Goal: Information Seeking & Learning: Learn about a topic

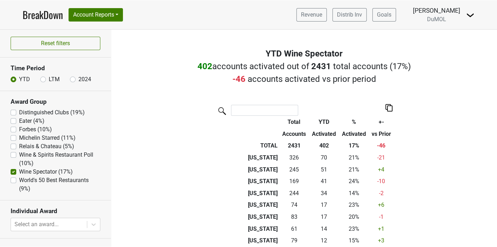
scroll to position [944, 0]
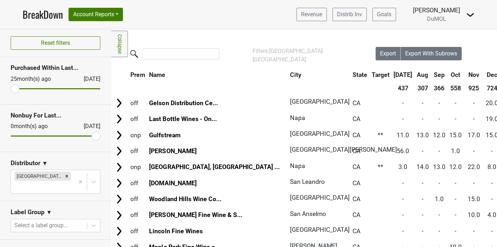
scroll to position [58, 85]
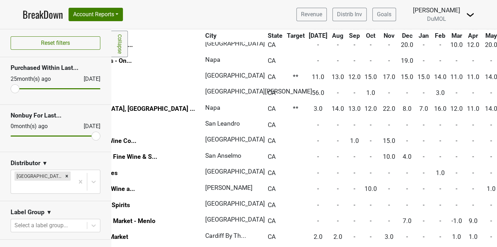
click at [38, 18] on link "BreakDown" at bounding box center [43, 14] width 40 height 15
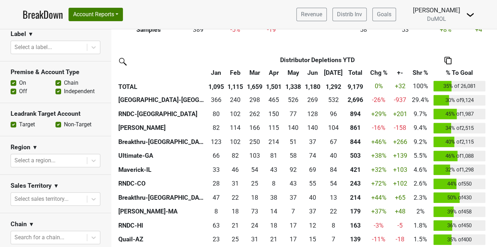
scroll to position [209, 0]
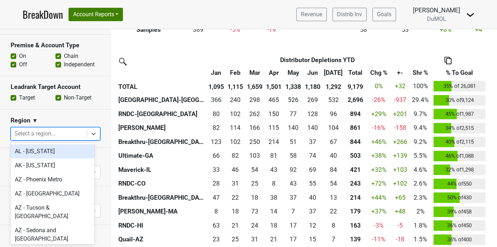
click at [92, 111] on section "Region ▼ option AL - [US_STATE] focused, 1 of 135. 135 results available. Use U…" at bounding box center [55, 129] width 111 height 39
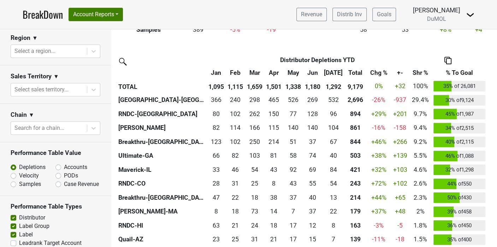
scroll to position [292, 0]
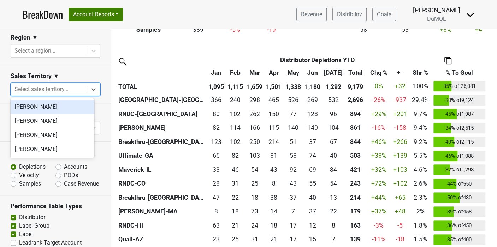
click at [51, 136] on div "Mariette Bolitiski" at bounding box center [53, 135] width 84 height 14
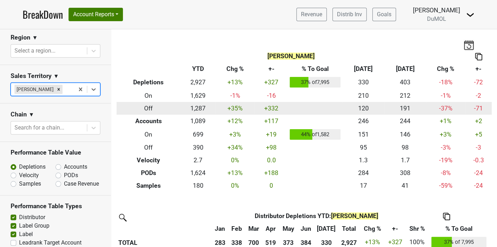
click at [473, 111] on td "-71" at bounding box center [478, 108] width 27 height 13
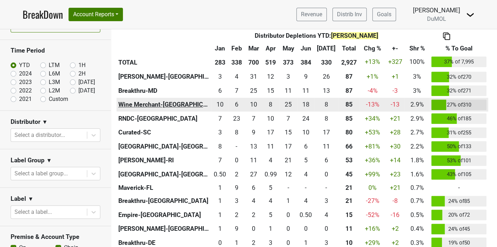
scroll to position [275, 0]
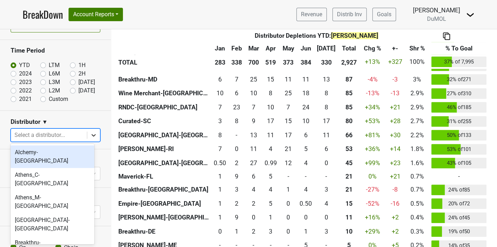
click at [91, 134] on icon at bounding box center [93, 135] width 7 height 7
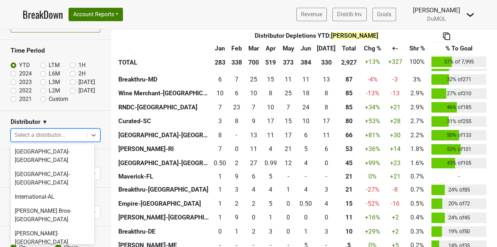
scroll to position [393, 0]
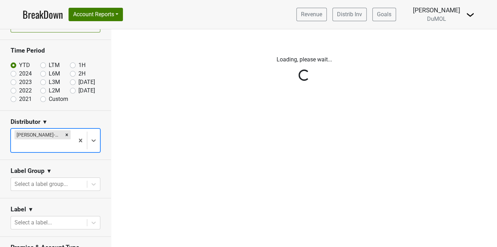
scroll to position [0, 0]
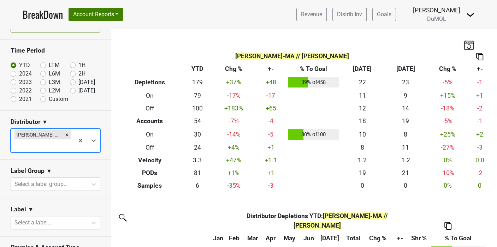
click at [19, 74] on label "2024" at bounding box center [25, 74] width 13 height 8
click at [13, 74] on input "2024" at bounding box center [25, 73] width 28 height 7
radio input "true"
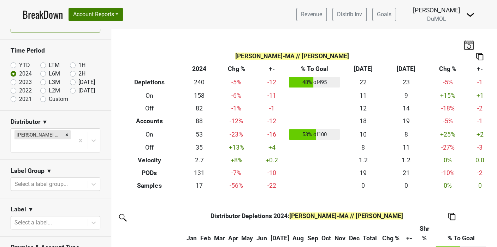
click at [19, 82] on label "2023" at bounding box center [25, 82] width 13 height 8
click at [14, 82] on input "2023" at bounding box center [25, 81] width 28 height 7
radio input "true"
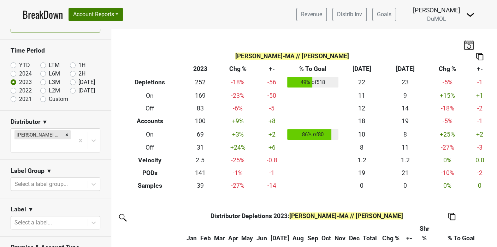
click at [19, 89] on label "2022" at bounding box center [25, 91] width 13 height 8
click at [14, 89] on input "2022" at bounding box center [25, 90] width 28 height 7
radio input "true"
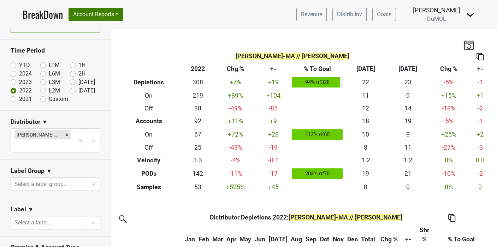
click at [19, 99] on label "2021" at bounding box center [25, 99] width 13 height 8
click at [12, 99] on input "2021" at bounding box center [25, 98] width 28 height 7
radio input "true"
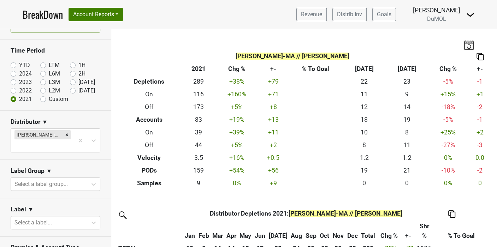
click at [19, 72] on label "2024" at bounding box center [25, 74] width 13 height 8
click at [14, 72] on input "2024" at bounding box center [25, 73] width 28 height 7
radio input "true"
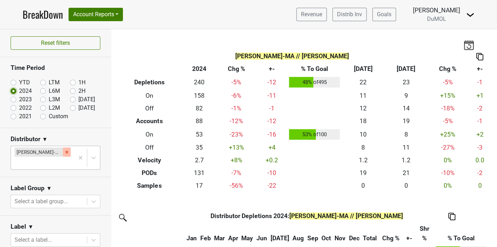
click at [66, 152] on icon "Remove MS Walker-MA" at bounding box center [67, 152] width 2 height 2
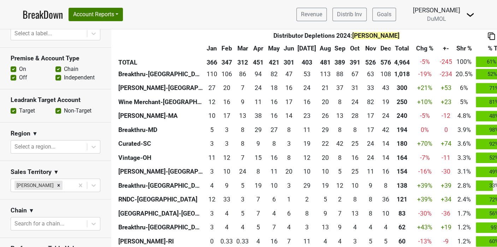
scroll to position [39, 0]
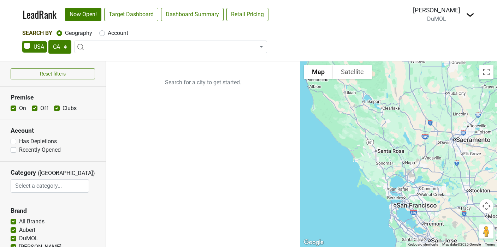
select select "CA"
select select
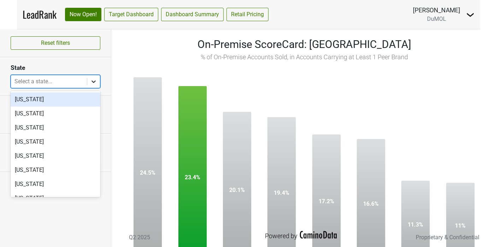
click at [94, 79] on icon at bounding box center [93, 81] width 7 height 7
type input "ma"
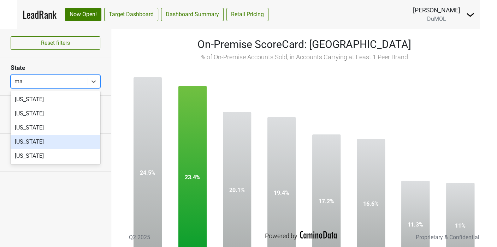
click at [48, 142] on div "Massachusetts" at bounding box center [56, 142] width 90 height 14
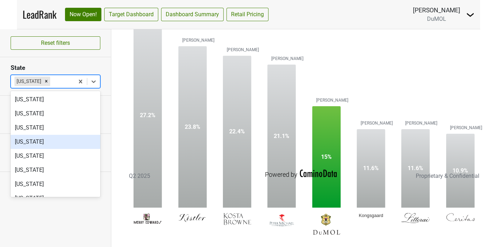
scroll to position [22, 0]
